Goal: Share content: Share content

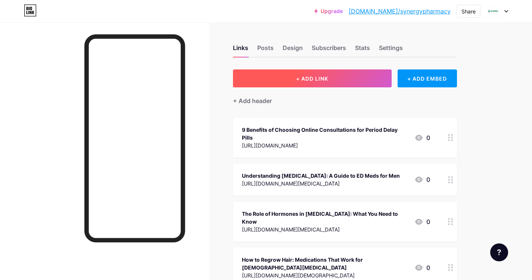
click at [304, 78] on span "+ ADD LINK" at bounding box center [312, 78] width 32 height 6
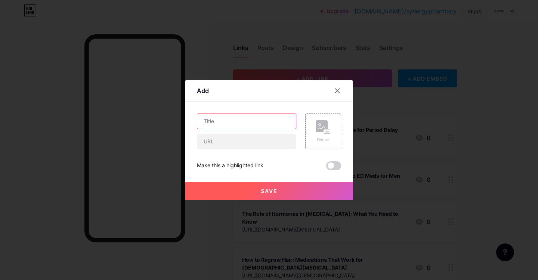
click at [239, 119] on input "text" at bounding box center [246, 121] width 99 height 15
paste input "Common Mistakes to Avoid When Purchasing Weight Loss Pills Online"
type input "Common Mistakes to Avoid When Purchasing Weight Loss Pills Online"
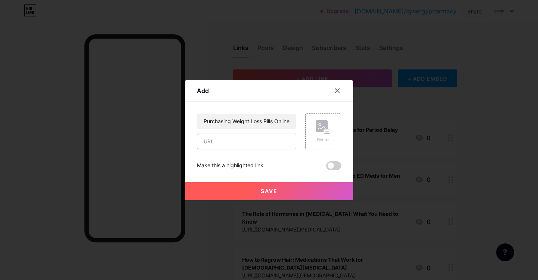
scroll to position [0, 0]
click at [234, 143] on input "text" at bounding box center [246, 141] width 99 height 15
paste input "[URL][DOMAIN_NAME]"
type input "[URL][DOMAIN_NAME]"
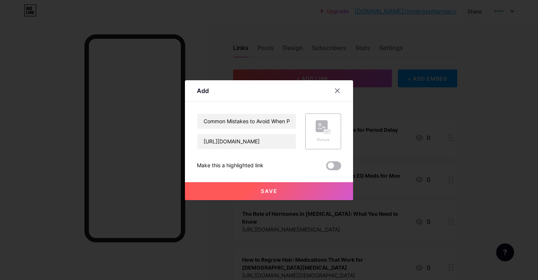
click at [337, 165] on span at bounding box center [333, 165] width 15 height 9
click at [326, 168] on input "checkbox" at bounding box center [326, 168] width 0 height 0
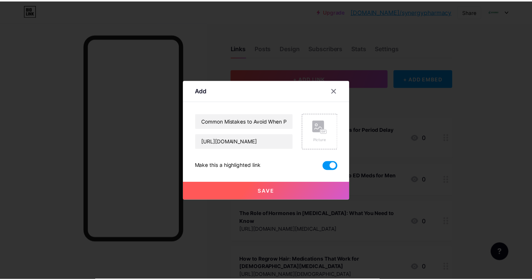
scroll to position [0, 0]
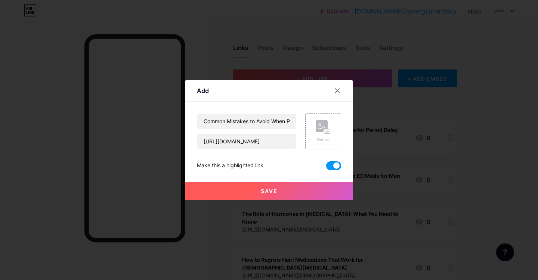
click at [271, 190] on span "Save" at bounding box center [269, 191] width 17 height 6
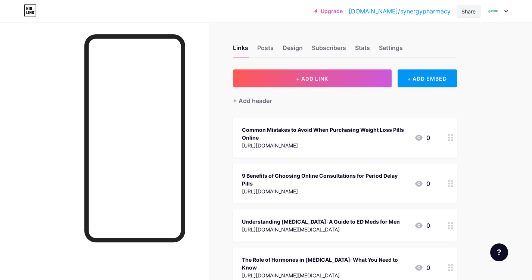
click at [466, 10] on div "Share" at bounding box center [469, 11] width 14 height 8
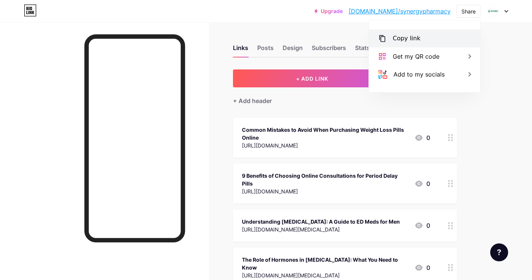
click at [406, 38] on div "Copy link" at bounding box center [407, 38] width 28 height 9
